Goal: Information Seeking & Learning: Find contact information

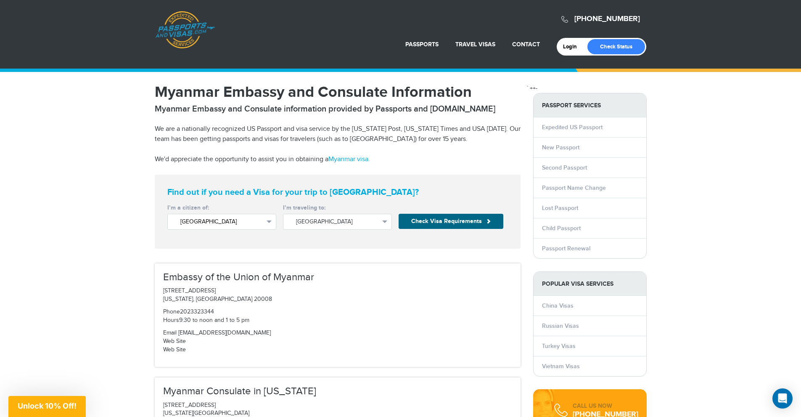
click at [243, 221] on span "United States" at bounding box center [221, 221] width 83 height 8
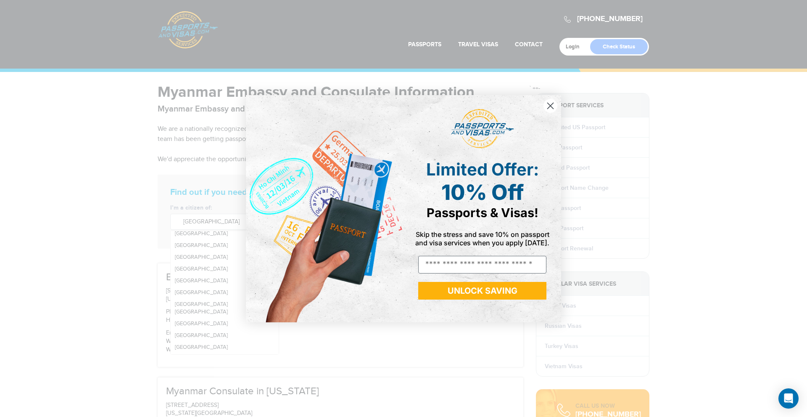
click at [562, 103] on div "Close dialog Limited Offer: 10% Off Passports & Visas! Skip the stress and save…" at bounding box center [404, 209] width 332 height 244
click at [557, 103] on icon "Close dialog" at bounding box center [550, 105] width 15 height 15
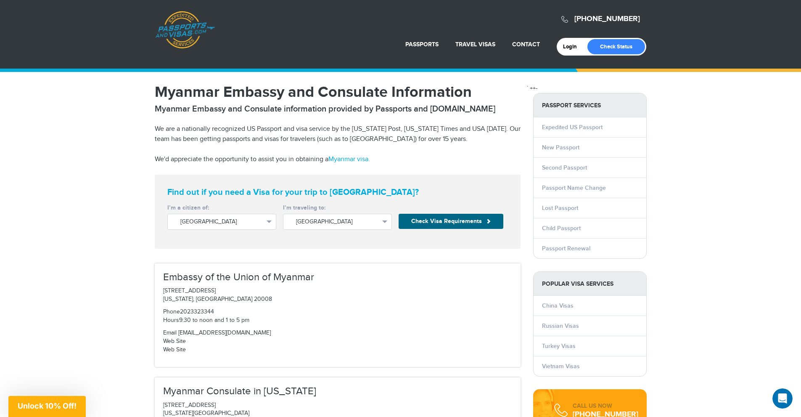
scroll to position [0, 0]
click at [566, 248] on link "Passport Renewal" at bounding box center [566, 248] width 48 height 7
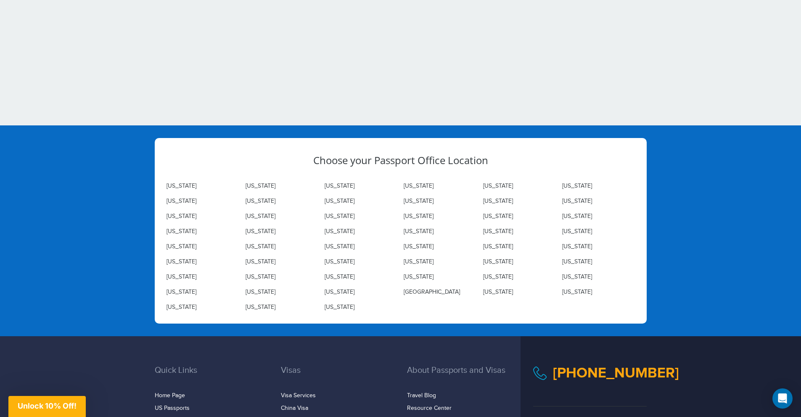
scroll to position [2682, 0]
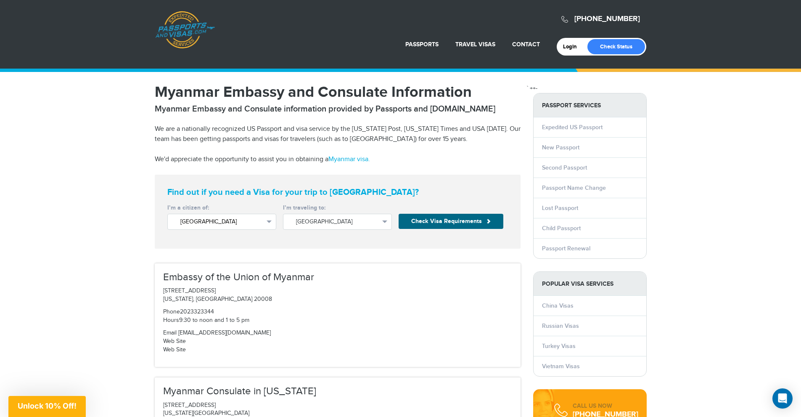
click at [261, 222] on span "United States" at bounding box center [221, 221] width 83 height 8
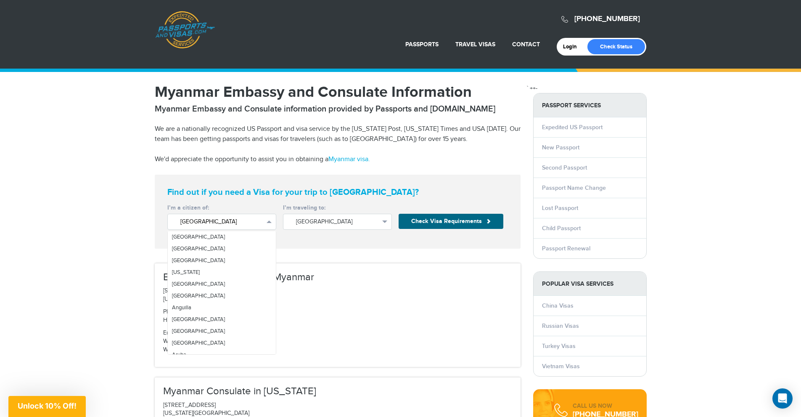
scroll to position [1722, 0]
click at [212, 276] on link "Myanmar" at bounding box center [222, 281] width 108 height 12
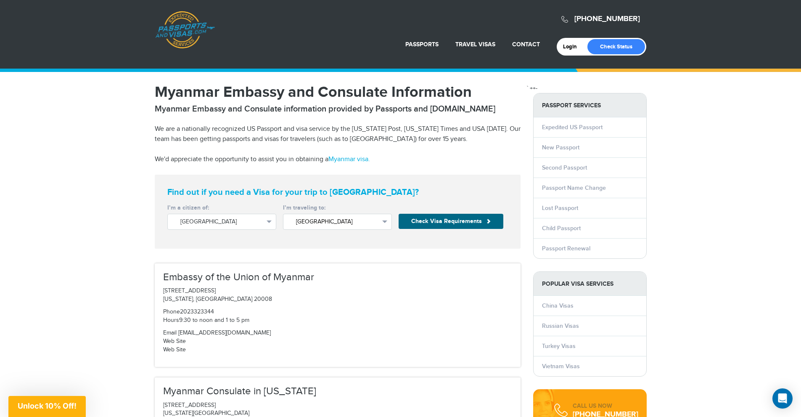
click at [376, 224] on span "Myanmar" at bounding box center [337, 221] width 83 height 8
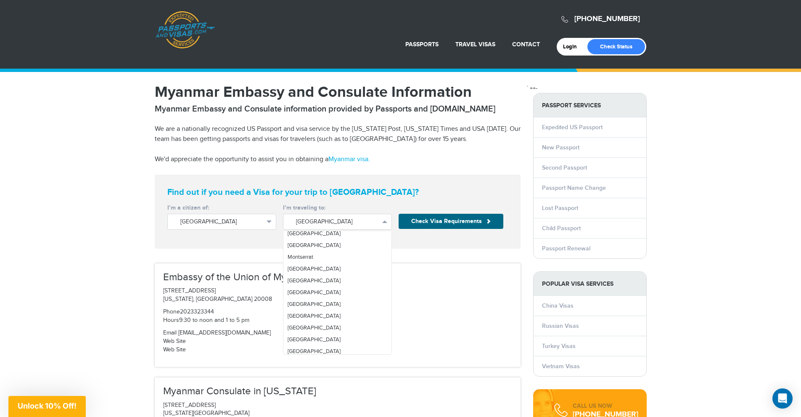
click at [451, 296] on p "2300 S Street NW Washington, DC 20008" at bounding box center [337, 295] width 349 height 17
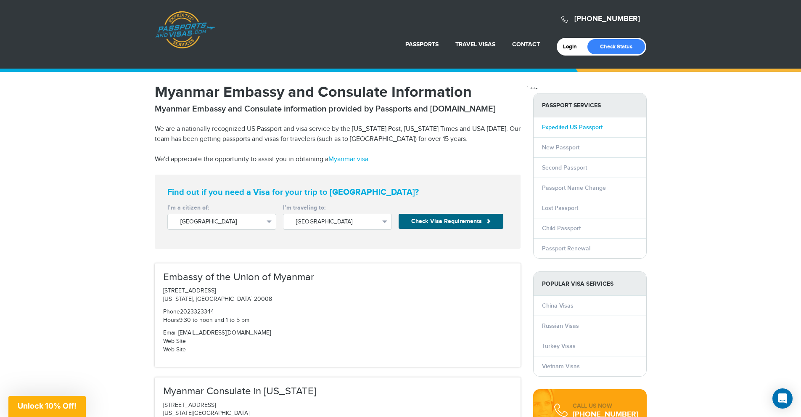
click at [585, 125] on link "Expedited US Passport" at bounding box center [572, 127] width 61 height 7
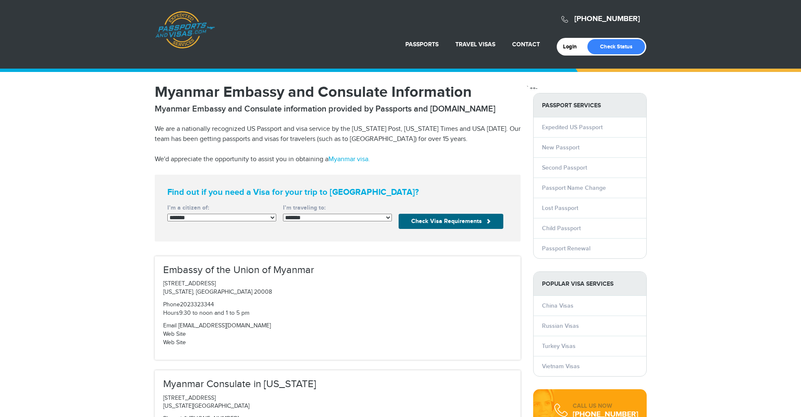
select select "*******"
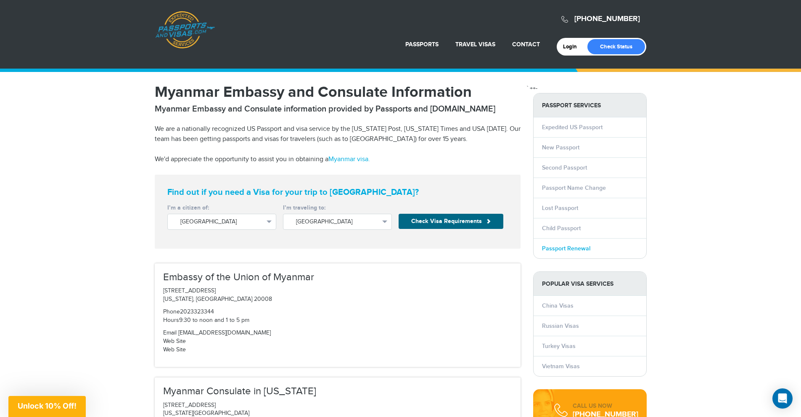
click at [562, 245] on link "Passport Renewal" at bounding box center [566, 248] width 48 height 7
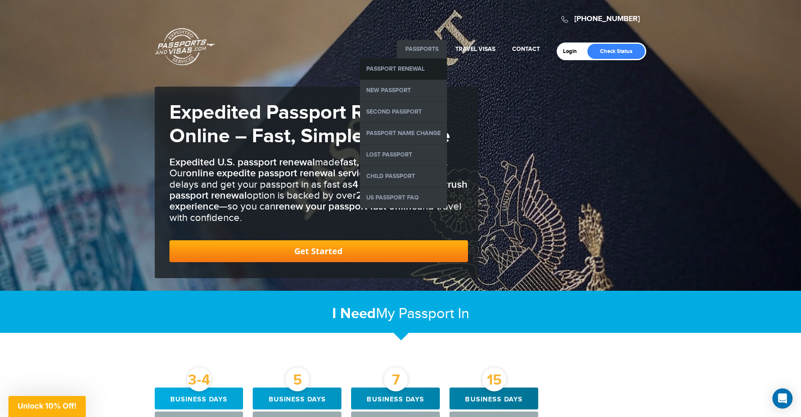
click at [422, 67] on link "Passport Renewal" at bounding box center [403, 68] width 87 height 21
